Goal: Information Seeking & Learning: Find specific fact

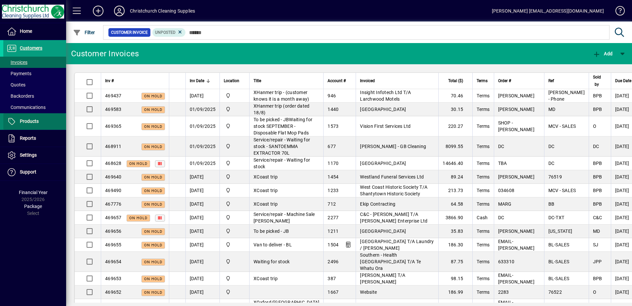
click at [36, 122] on span "Products" at bounding box center [29, 120] width 19 height 5
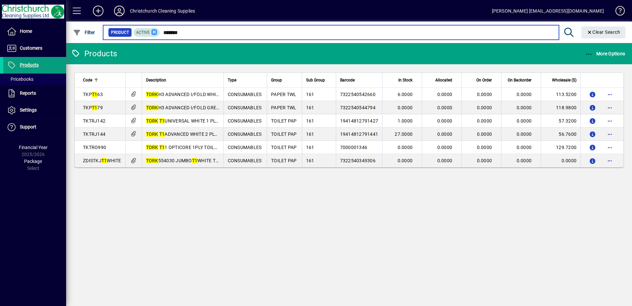
type input "*******"
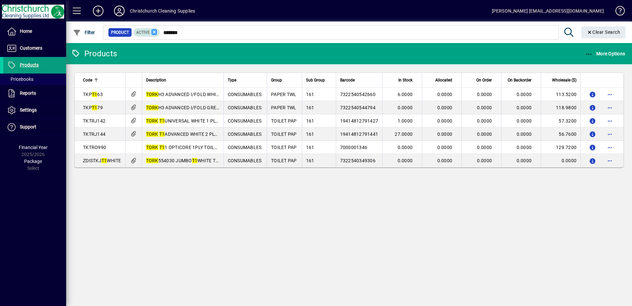
click at [154, 33] on icon at bounding box center [154, 32] width 6 height 6
